Goal: Browse casually: Explore the website without a specific task or goal

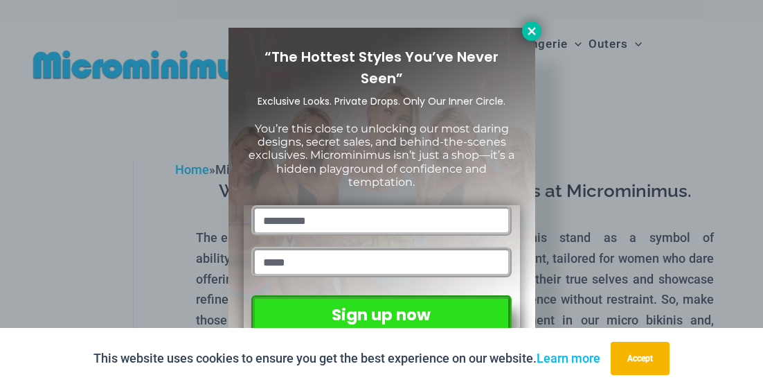
click at [529, 33] on icon at bounding box center [532, 31] width 8 height 8
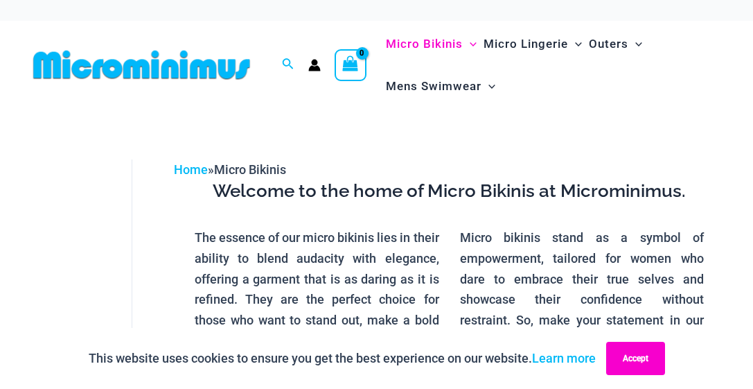
click at [641, 362] on button "Accept" at bounding box center [635, 357] width 59 height 33
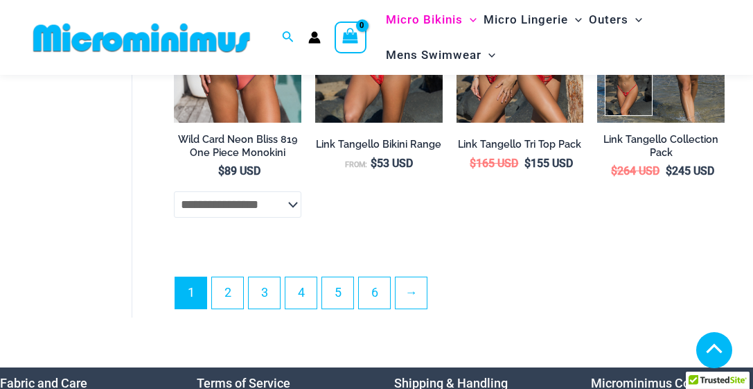
scroll to position [3077, 0]
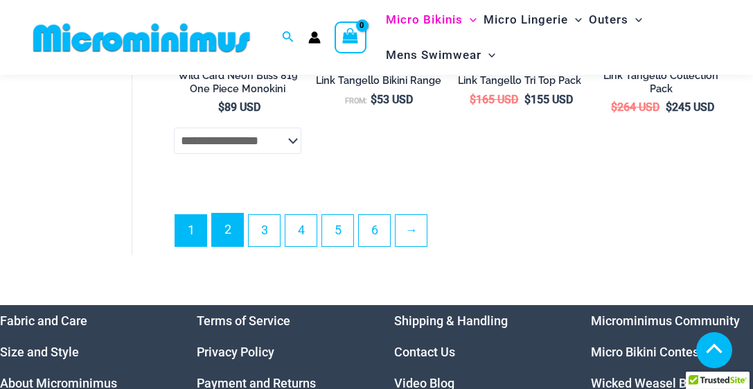
click at [220, 246] on link "2" at bounding box center [227, 229] width 31 height 33
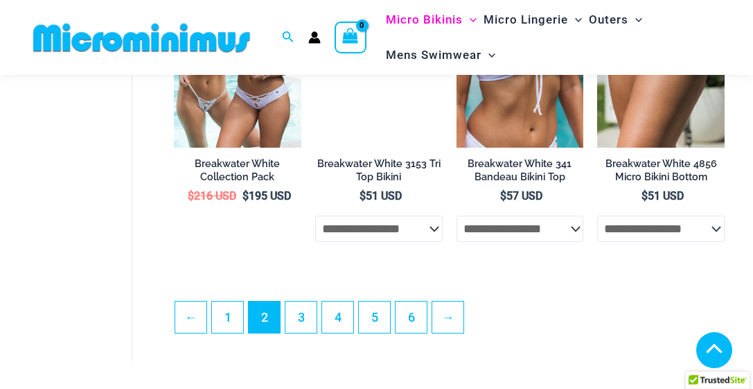
scroll to position [2615, 0]
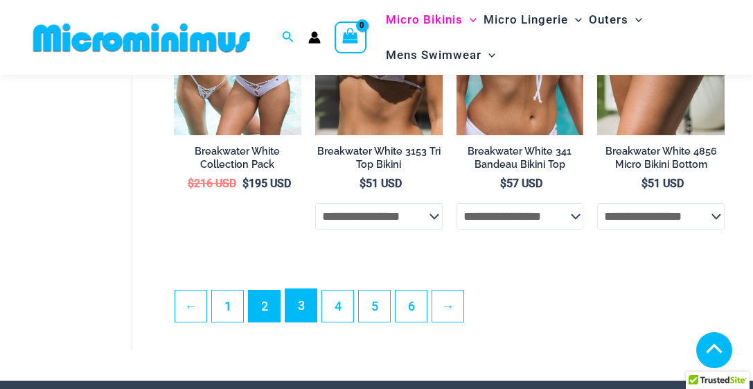
click at [302, 321] on link "3" at bounding box center [300, 305] width 31 height 33
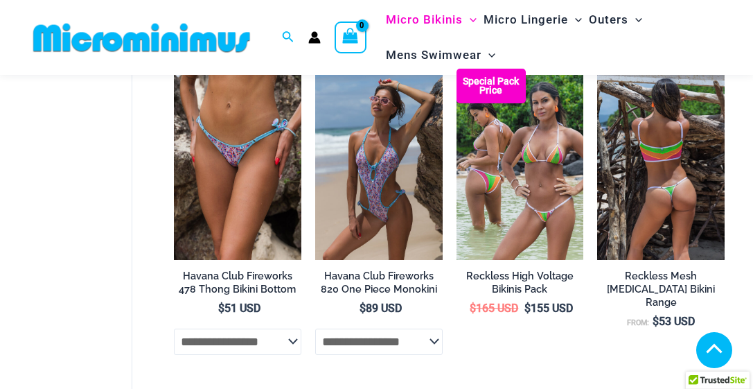
scroll to position [2484, 0]
